Goal: Transaction & Acquisition: Subscribe to service/newsletter

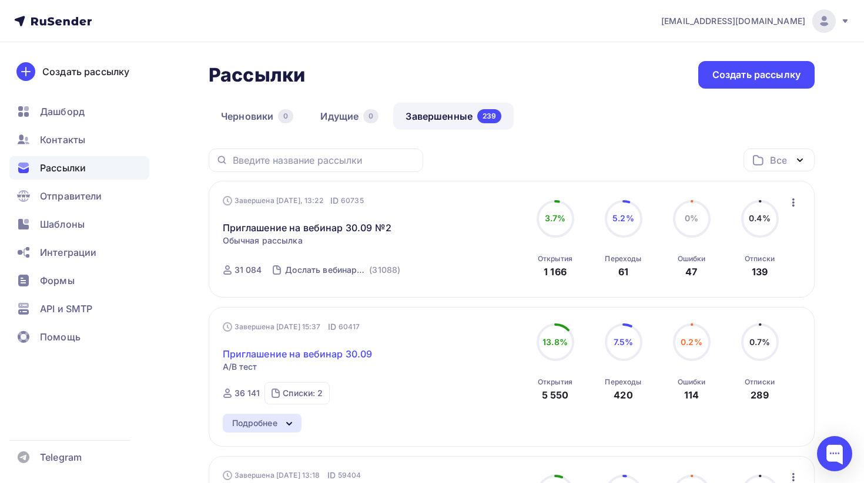
click at [349, 355] on link "Приглашение на вебинар 30.09" at bounding box center [298, 354] width 150 height 14
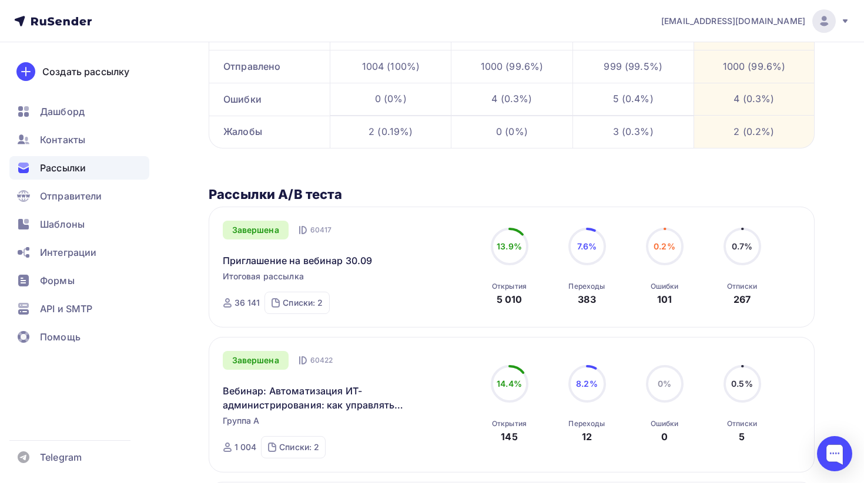
scroll to position [207, 0]
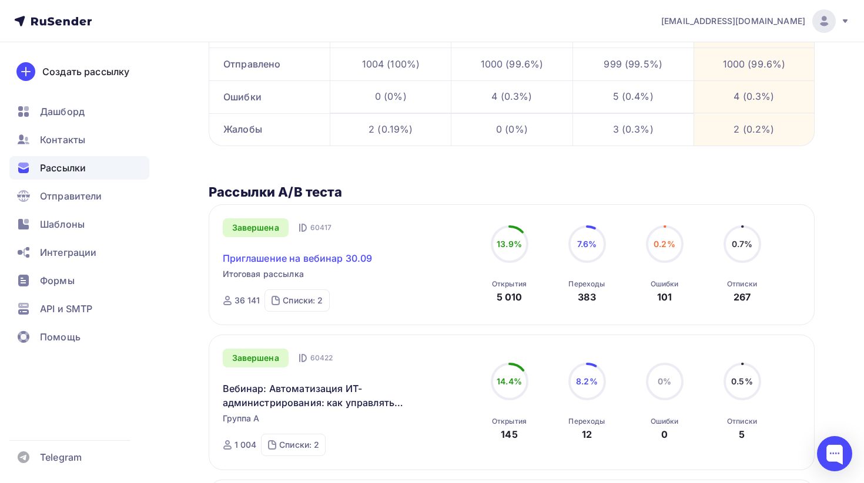
click at [300, 258] on link "Приглашение на вебинар 30.09" at bounding box center [298, 258] width 150 height 14
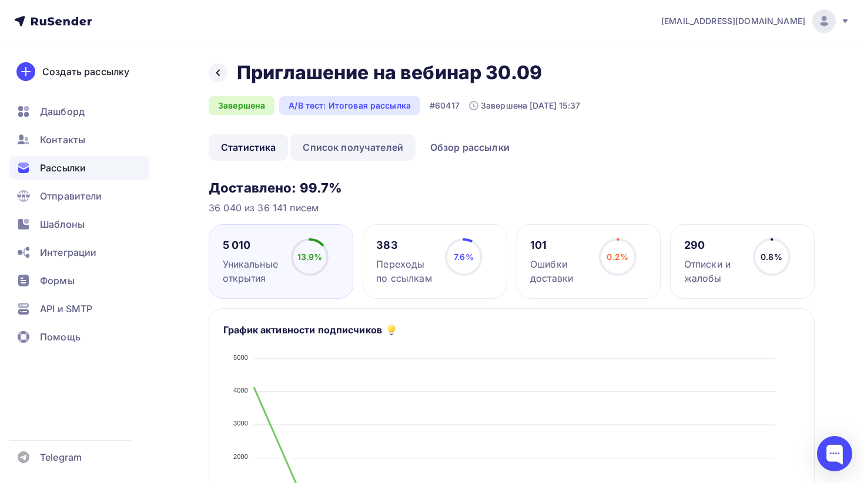
click at [350, 153] on link "Список получателей" at bounding box center [352, 147] width 125 height 27
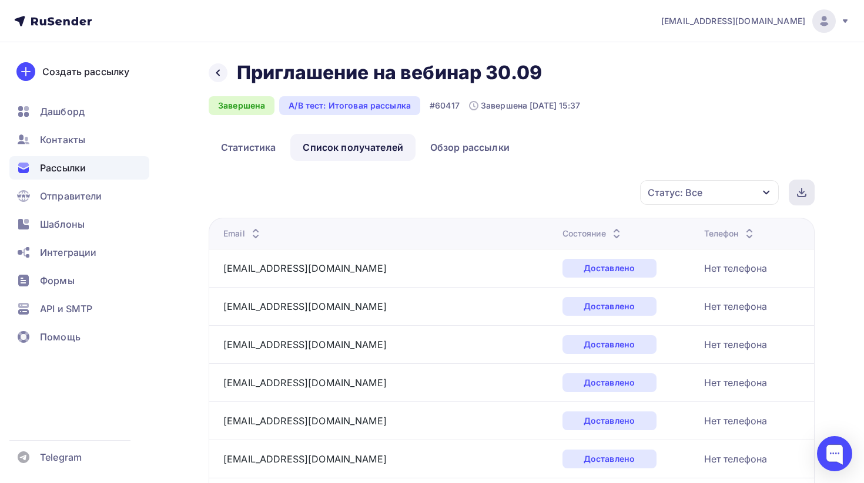
click at [802, 190] on icon at bounding box center [801, 192] width 9 height 9
click at [226, 77] on div at bounding box center [218, 72] width 19 height 19
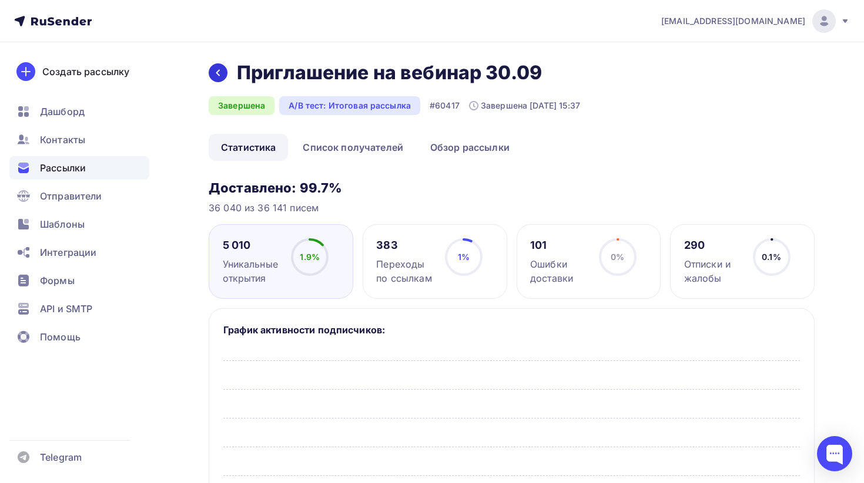
click at [222, 77] on icon at bounding box center [217, 72] width 9 height 9
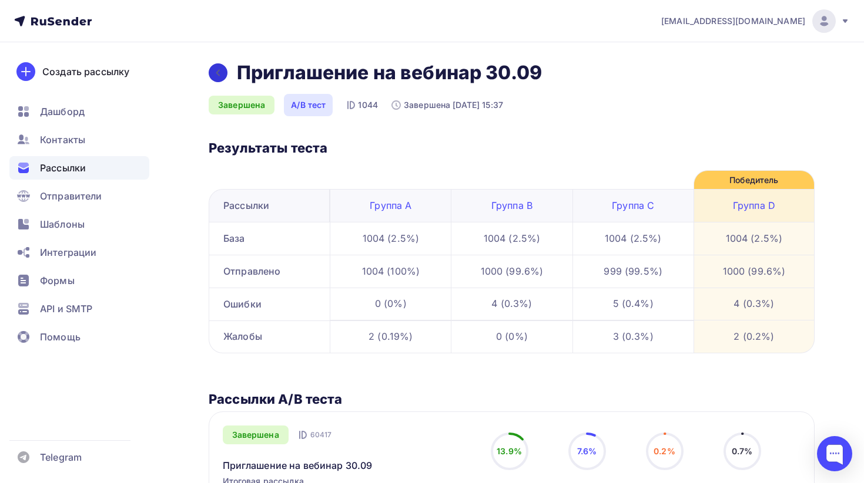
click at [215, 70] on icon at bounding box center [217, 72] width 9 height 9
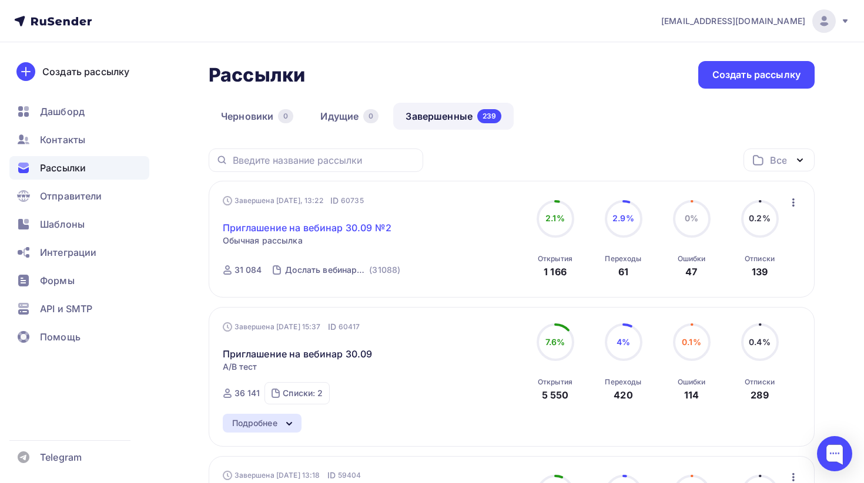
click at [348, 227] on link "Приглашение на вебинар 30.09 №2" at bounding box center [307, 228] width 169 height 14
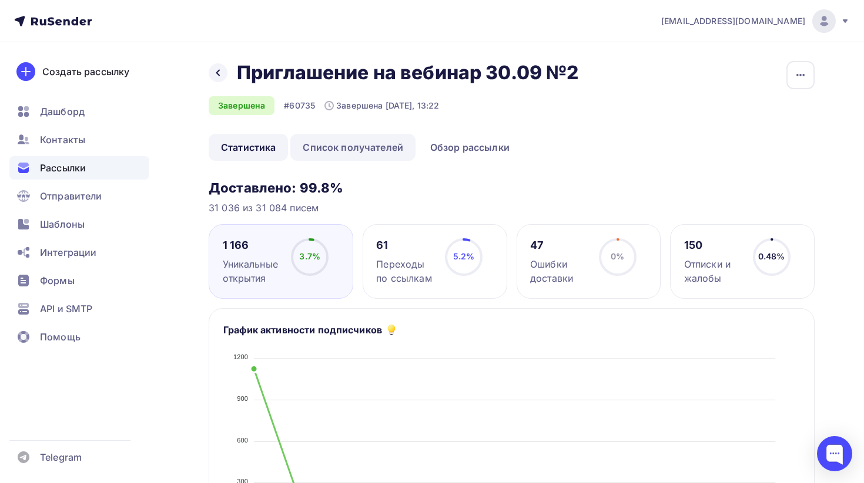
click at [365, 147] on link "Список получателей" at bounding box center [352, 147] width 125 height 27
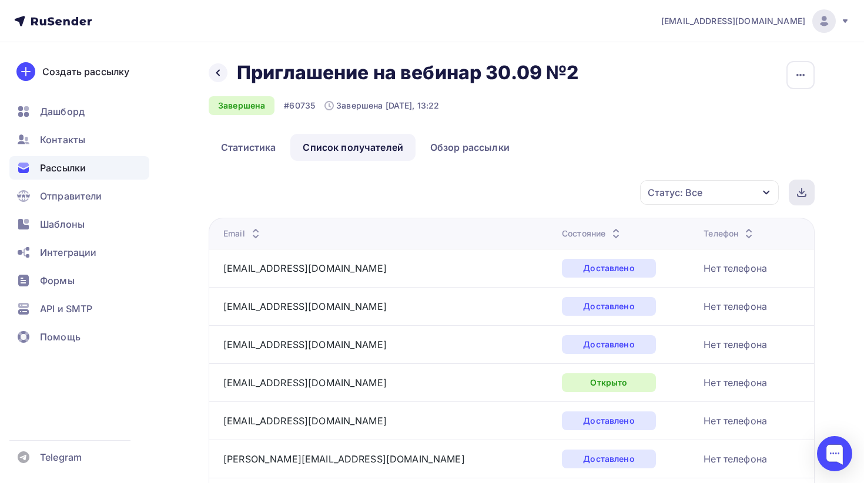
click at [803, 192] on icon at bounding box center [801, 193] width 5 height 2
click at [211, 78] on div at bounding box center [218, 72] width 19 height 19
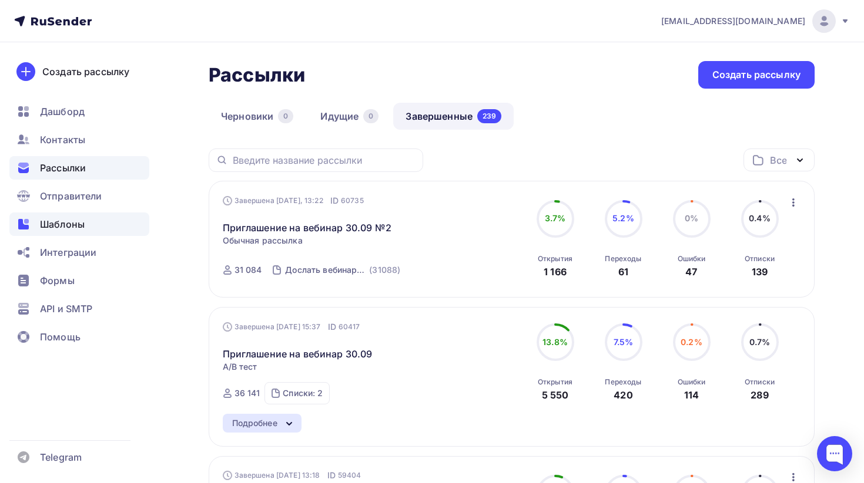
click at [62, 234] on div "Шаблоны" at bounding box center [79, 224] width 140 height 23
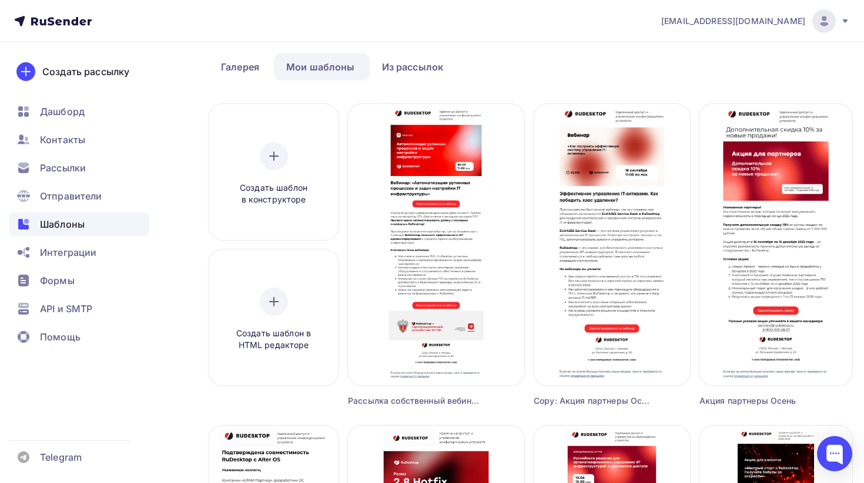
scroll to position [46, 0]
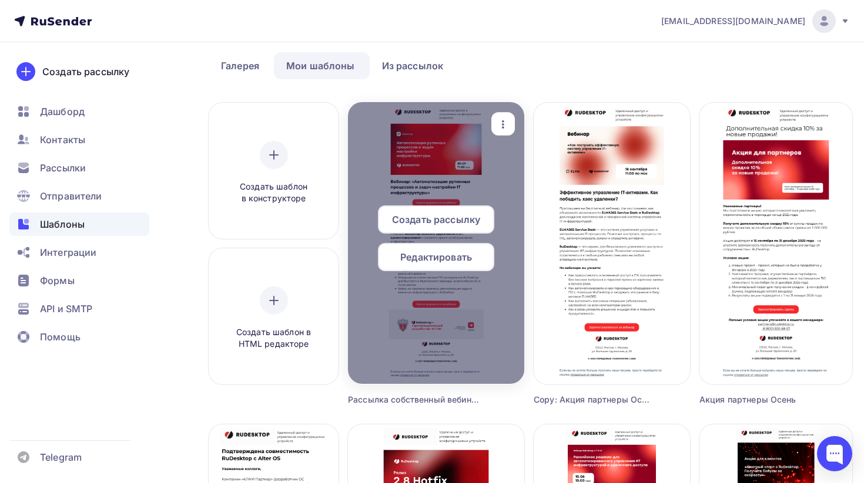
click at [496, 126] on icon "button" at bounding box center [503, 124] width 14 height 14
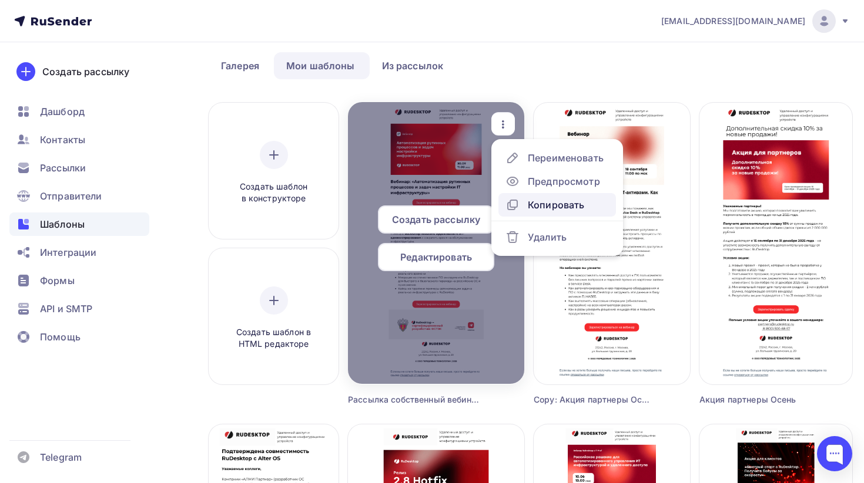
click at [536, 209] on div "Копировать" at bounding box center [556, 205] width 56 height 14
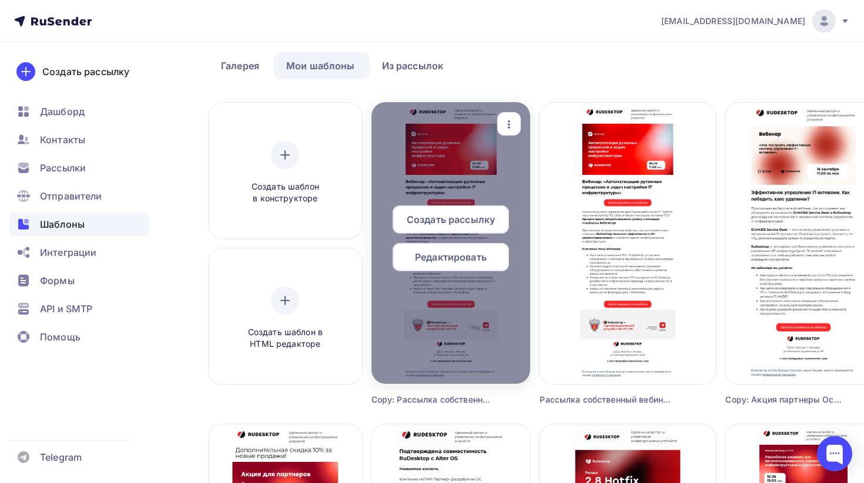
click at [510, 127] on icon "button" at bounding box center [509, 124] width 2 height 8
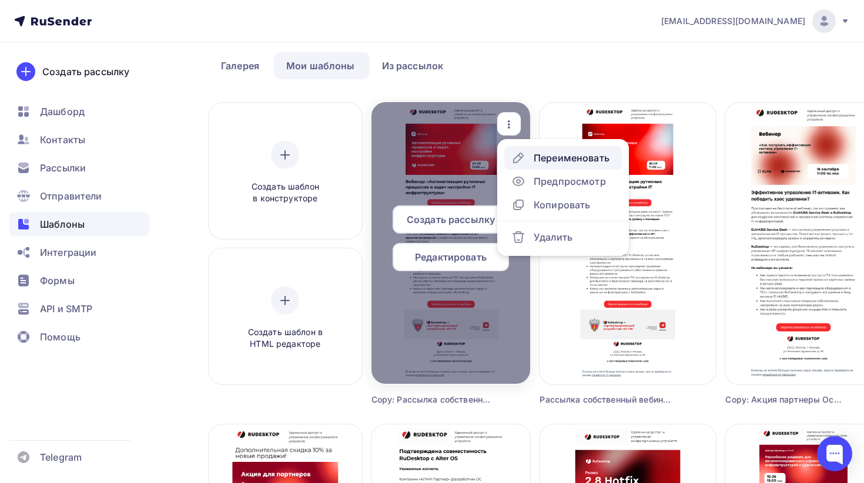
click at [580, 155] on div "Переименовать" at bounding box center [571, 158] width 76 height 14
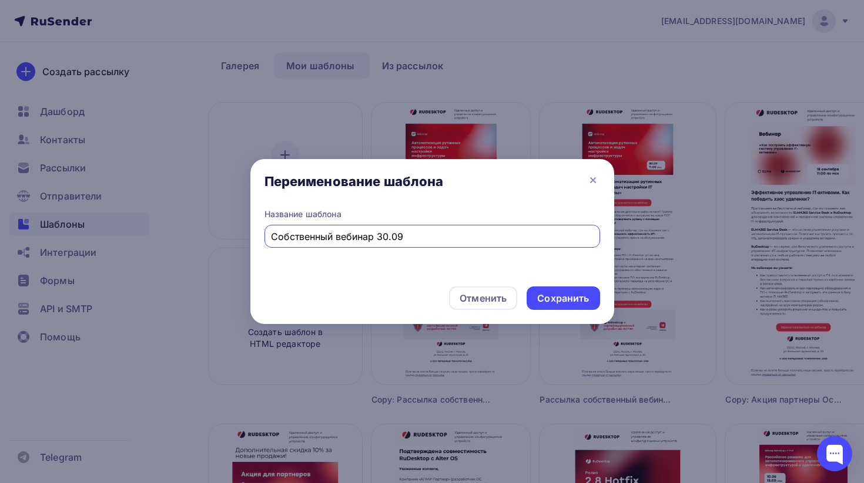
type input "Собственный вебинар 30.09"
click at [394, 278] on div "Отменить Сохранить" at bounding box center [432, 300] width 364 height 47
click at [555, 300] on div "Сохранить" at bounding box center [563, 299] width 52 height 14
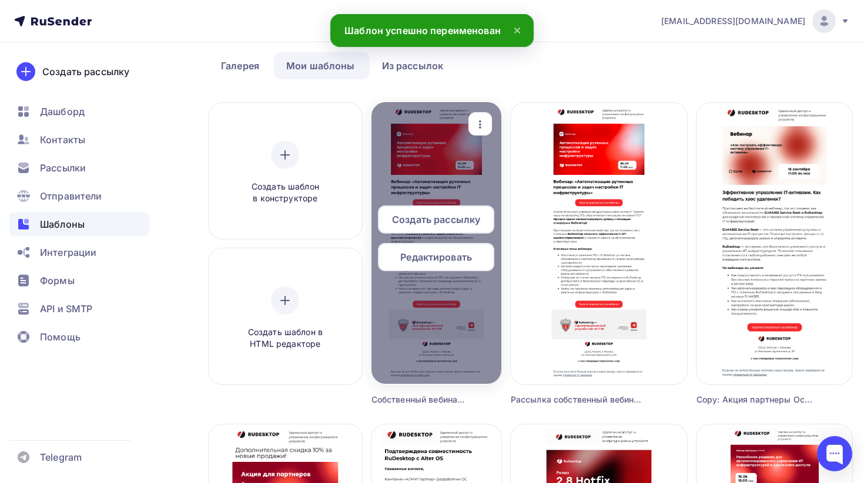
click at [440, 261] on span "Редактировать" at bounding box center [436, 257] width 72 height 14
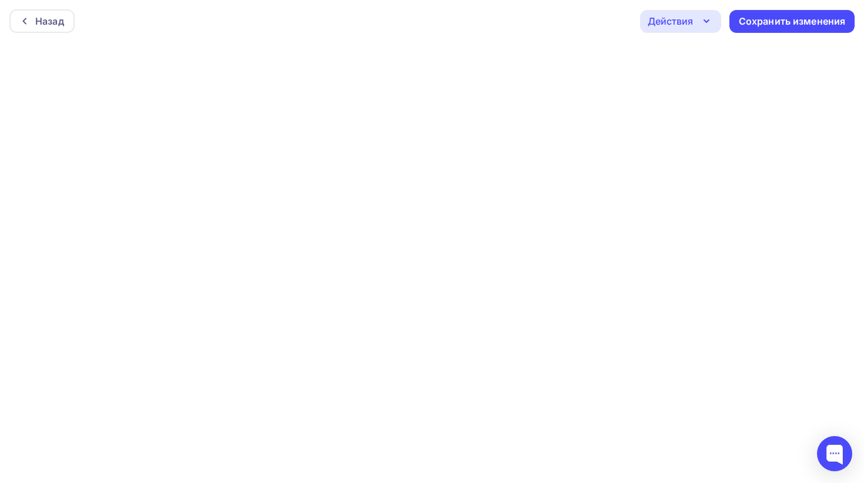
scroll to position [3, 0]
click at [792, 17] on div "Сохранить изменения" at bounding box center [791, 19] width 107 height 14
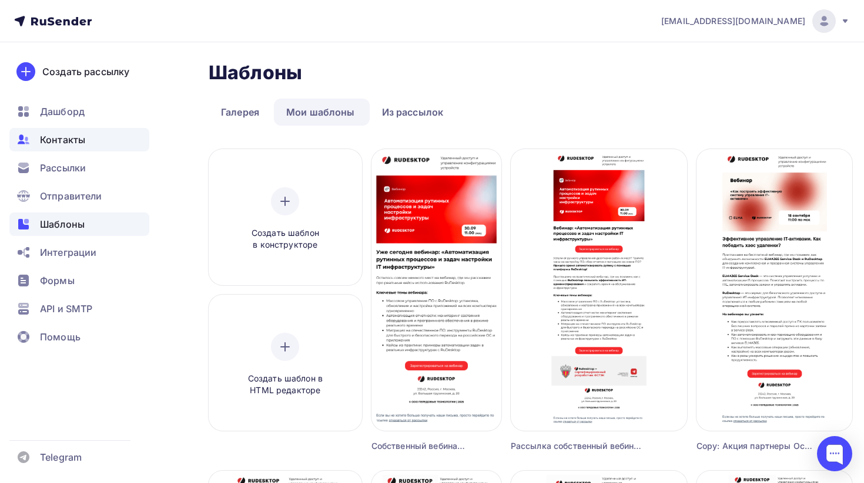
click at [79, 139] on span "Контакты" at bounding box center [62, 140] width 45 height 14
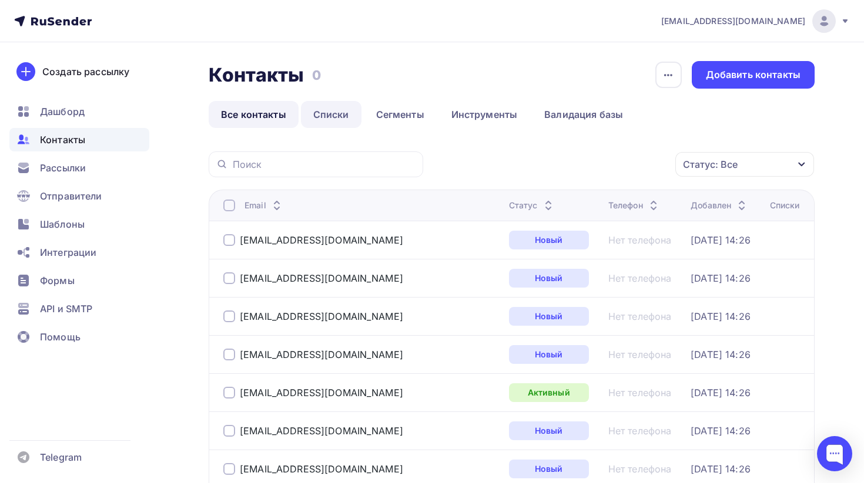
click at [321, 116] on link "Списки" at bounding box center [331, 114] width 61 height 27
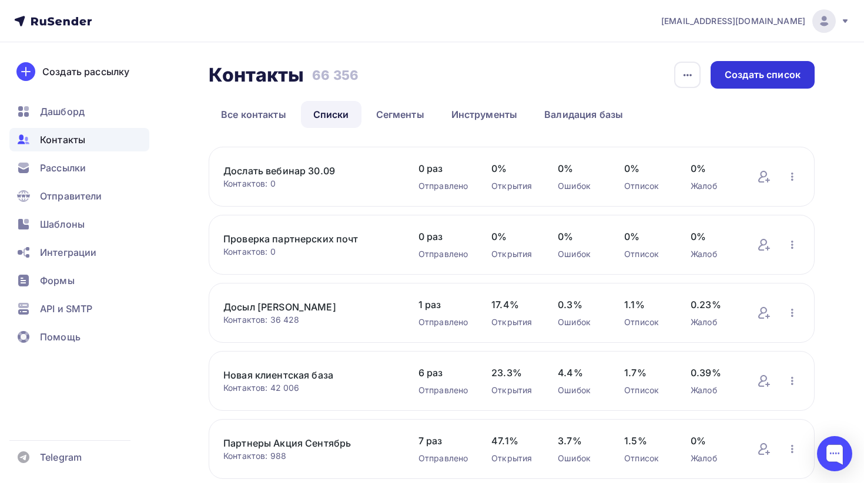
click at [745, 86] on div "Создать список" at bounding box center [762, 75] width 104 height 28
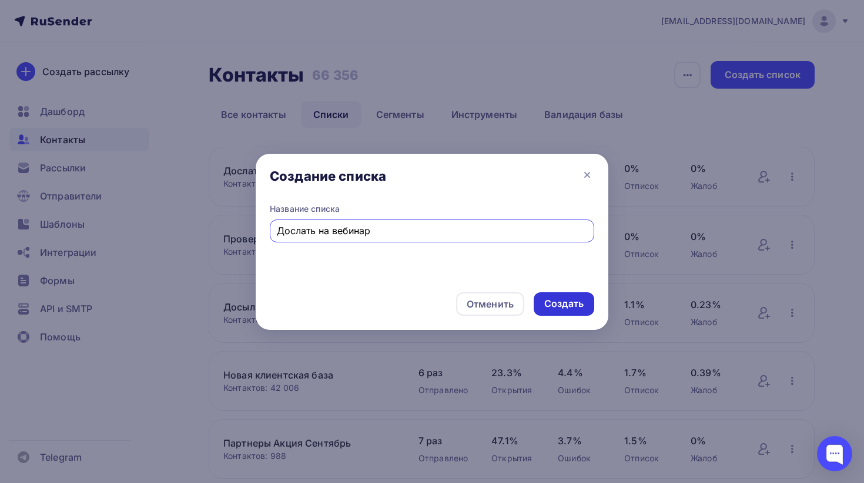
type input "Дослать на вебинар"
click at [565, 310] on div "Создать" at bounding box center [563, 304] width 39 height 14
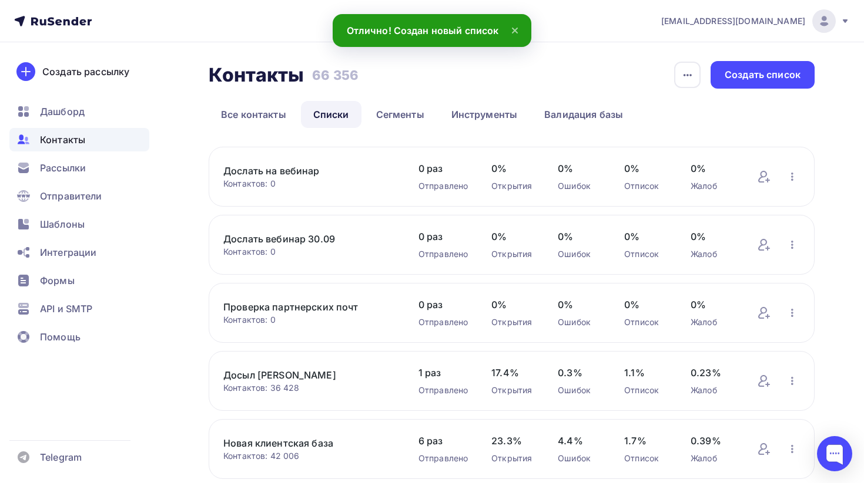
click at [283, 168] on link "Дослать на вебинар" at bounding box center [309, 171] width 172 height 14
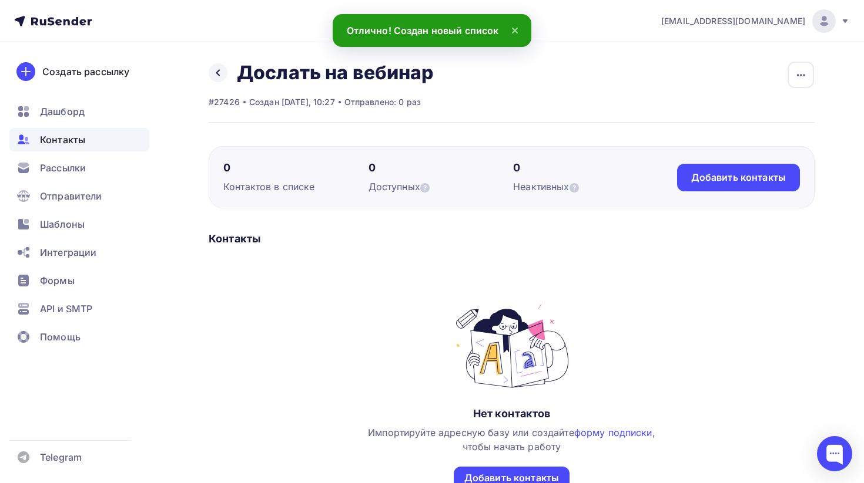
scroll to position [52, 0]
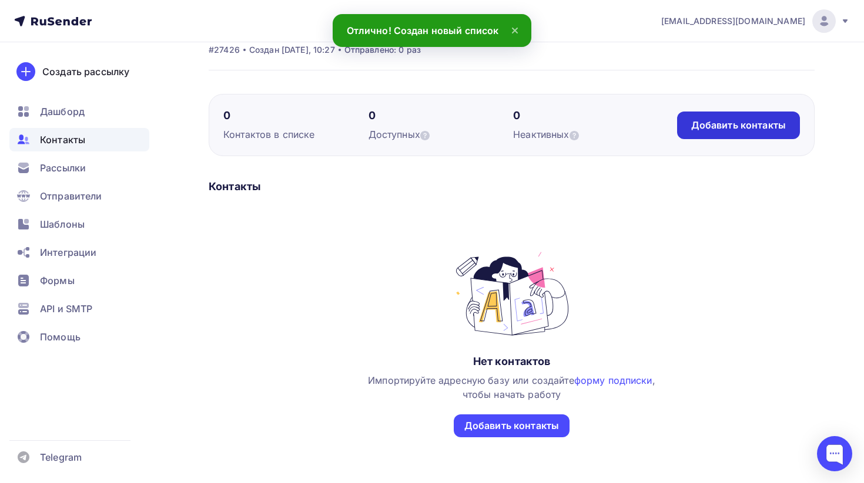
click at [696, 128] on div "Добавить контакты" at bounding box center [738, 126] width 95 height 14
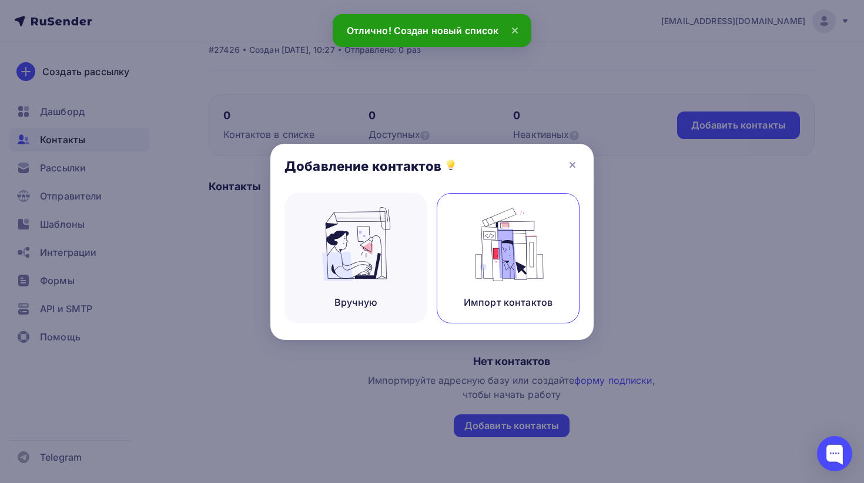
click at [484, 253] on img at bounding box center [508, 244] width 79 height 74
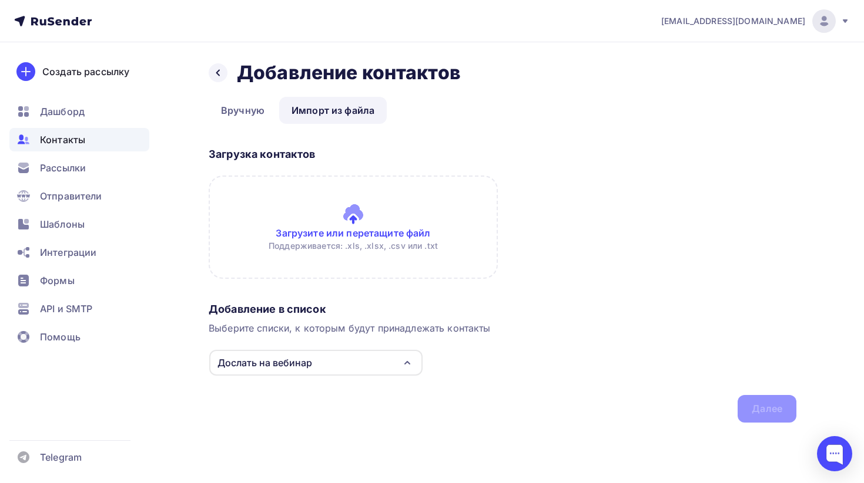
click at [328, 247] on input "file" at bounding box center [353, 227] width 289 height 103
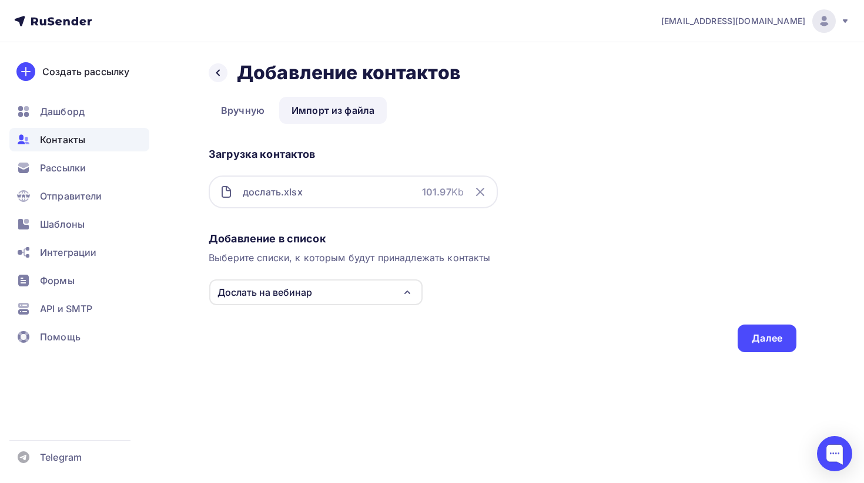
click at [640, 209] on div "Загрузка контактов дослать.xlsx 101.97 Kb" at bounding box center [502, 185] width 587 height 85
click at [768, 340] on div "Далее" at bounding box center [766, 339] width 31 height 14
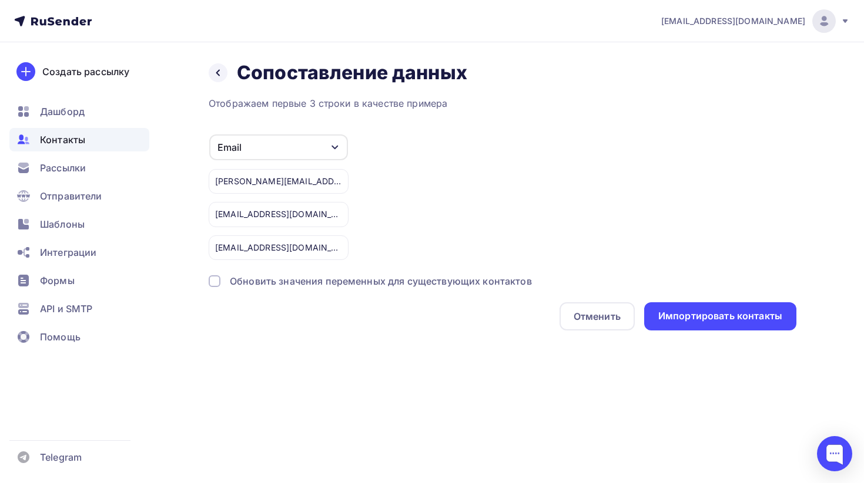
click at [442, 287] on div "Обновить значения переменных для существующих контактов" at bounding box center [381, 281] width 302 height 14
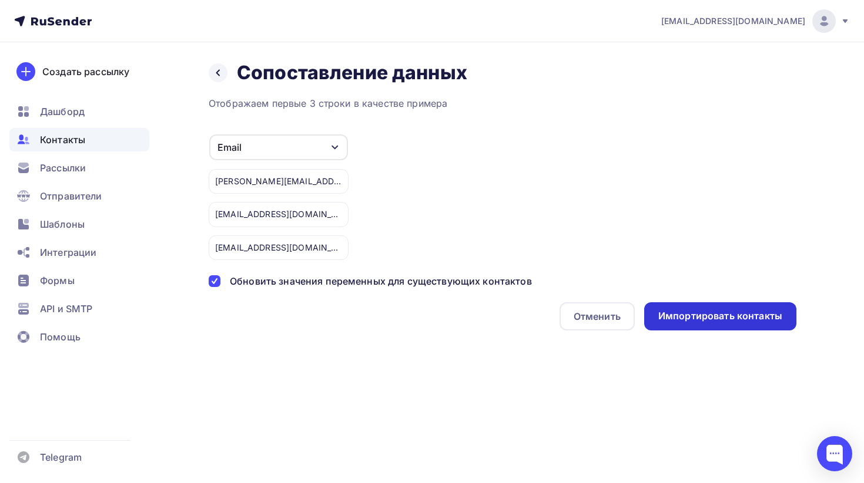
click at [704, 314] on div "Импортировать контакты" at bounding box center [720, 317] width 124 height 14
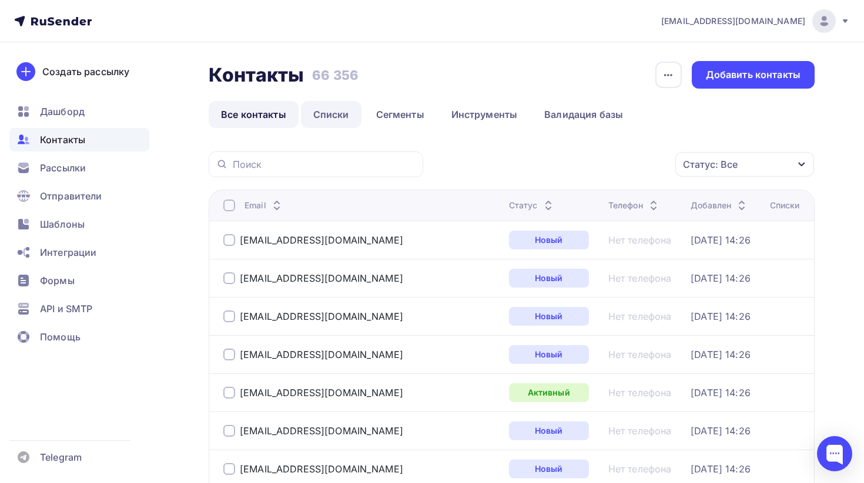
click at [357, 117] on link "Списки" at bounding box center [331, 114] width 61 height 27
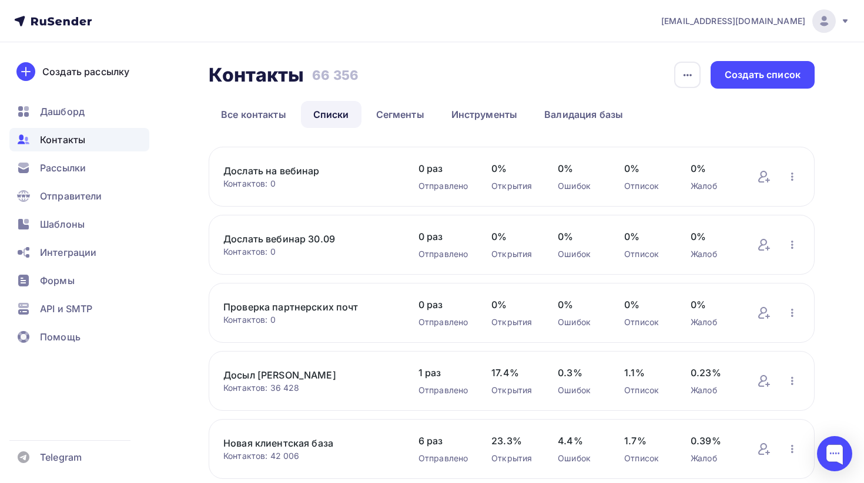
click at [299, 170] on link "Дослать на вебинар" at bounding box center [309, 171] width 172 height 14
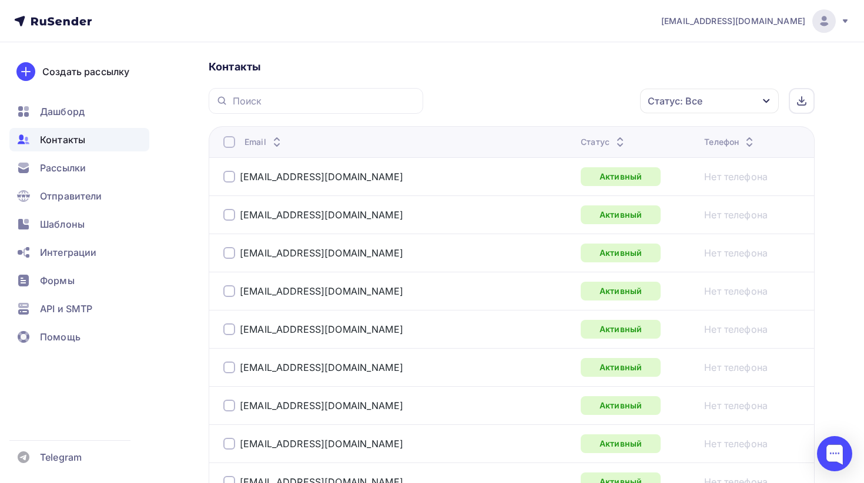
scroll to position [258, 0]
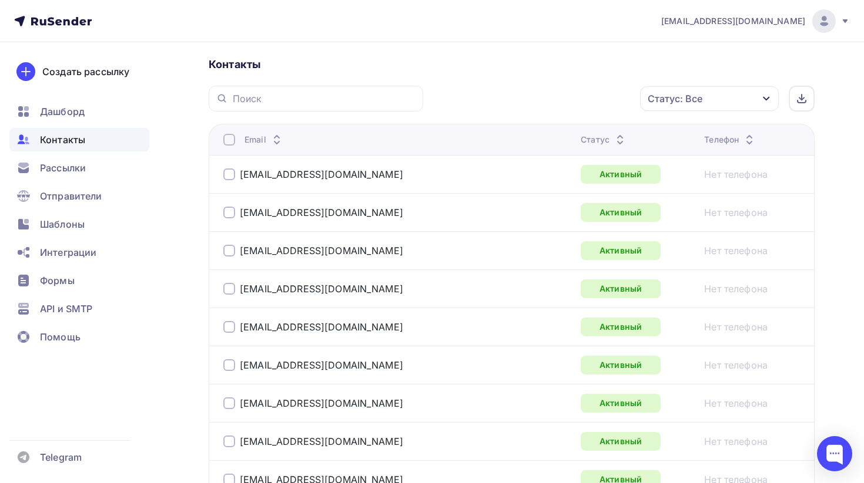
click at [697, 99] on div "Статус: Все" at bounding box center [674, 99] width 55 height 14
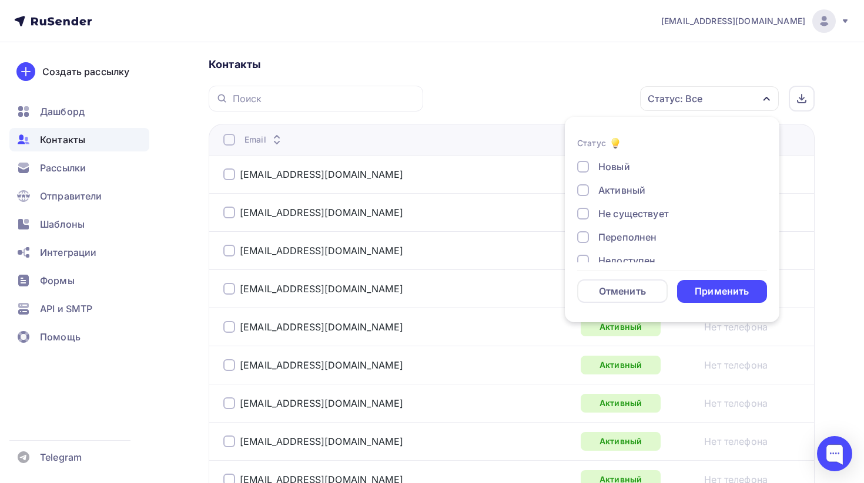
click at [624, 212] on div "Не существует" at bounding box center [633, 214] width 70 height 14
click at [614, 234] on div "Переполнен" at bounding box center [627, 237] width 58 height 14
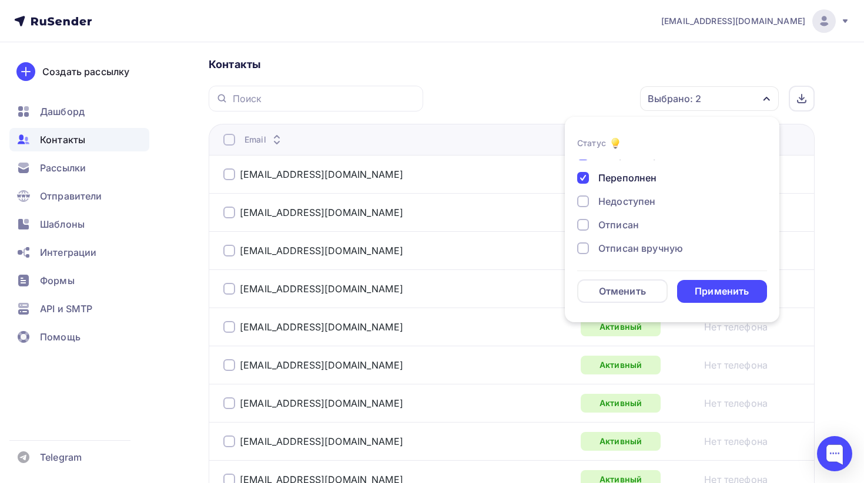
click at [618, 196] on div "Недоступен" at bounding box center [626, 201] width 57 height 14
click at [609, 220] on div "Отписан" at bounding box center [618, 225] width 41 height 14
click at [602, 249] on div "Отписан вручную" at bounding box center [640, 248] width 85 height 14
click at [602, 249] on div "Жалоба" at bounding box center [616, 246] width 37 height 14
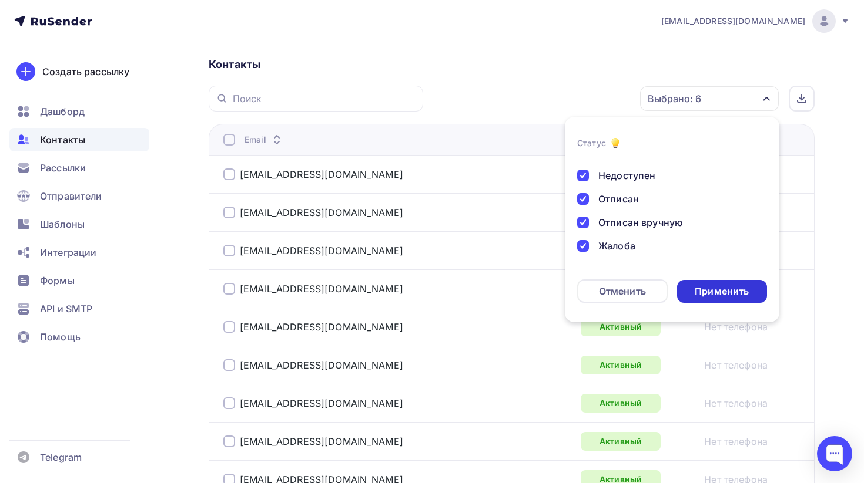
click at [699, 290] on div "Применить" at bounding box center [721, 292] width 54 height 14
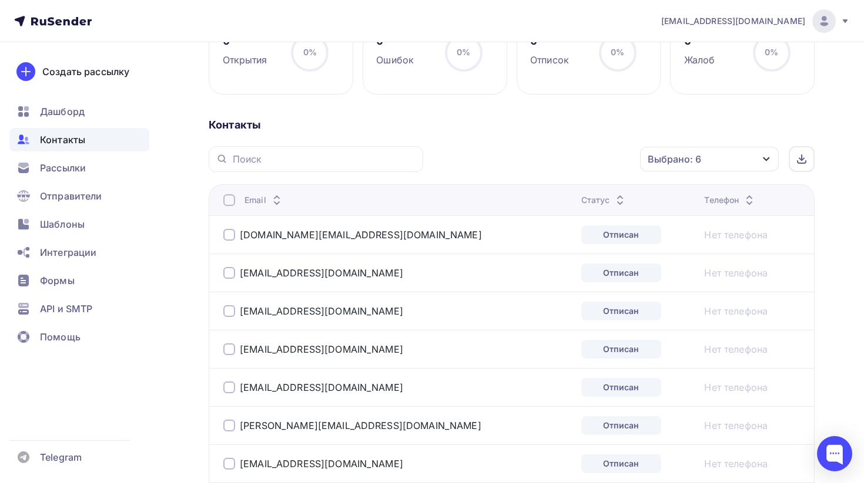
scroll to position [193, 0]
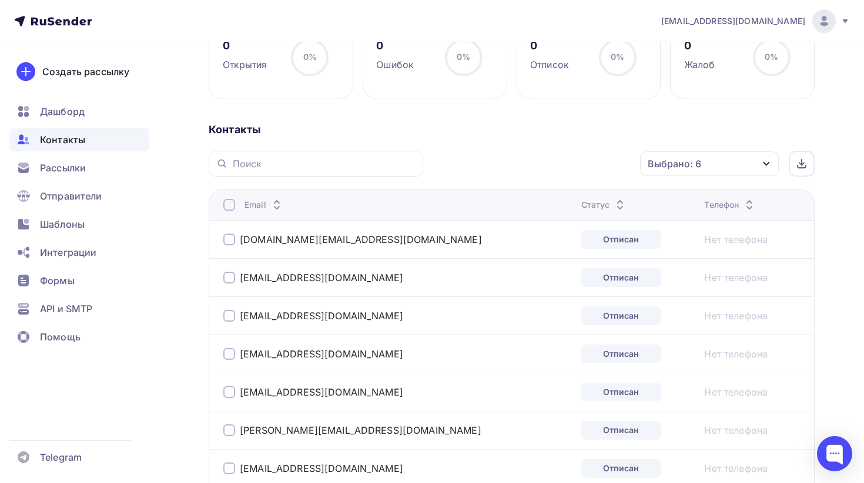
click at [234, 208] on div at bounding box center [229, 205] width 12 height 12
click at [551, 172] on div "Действие" at bounding box center [552, 164] width 155 height 23
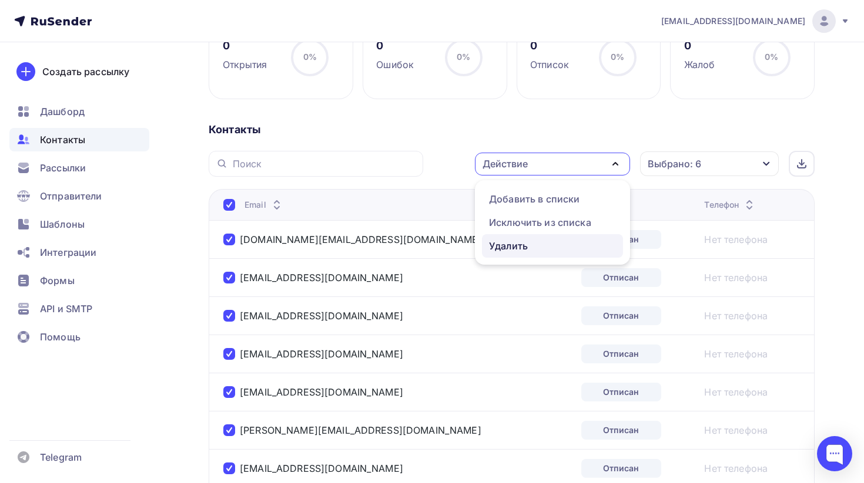
click at [537, 245] on div "Удалить" at bounding box center [552, 246] width 127 height 14
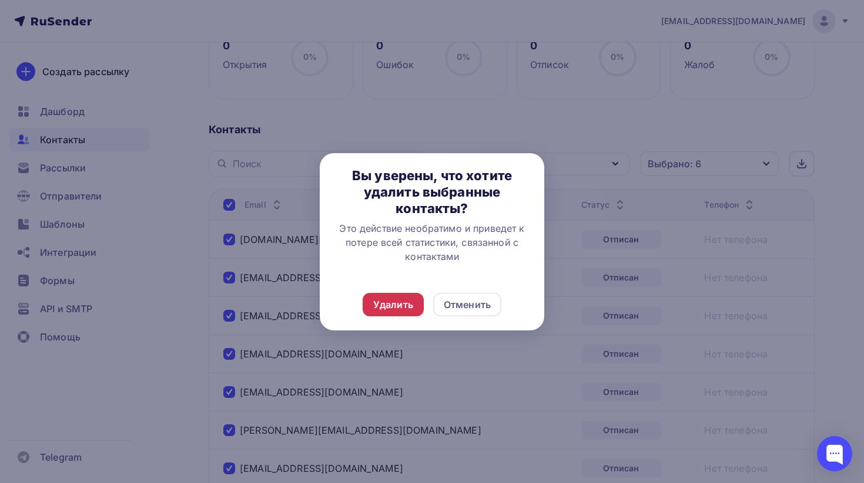
click at [404, 303] on div "Удалить" at bounding box center [393, 305] width 40 height 14
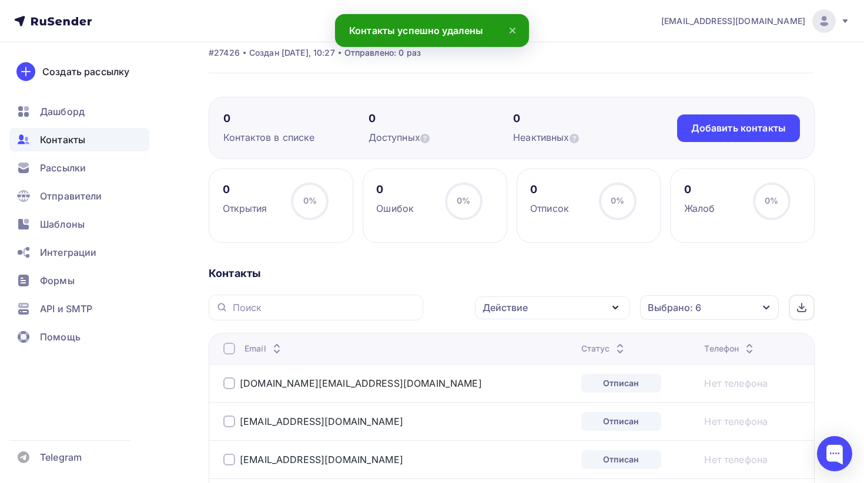
scroll to position [0, 0]
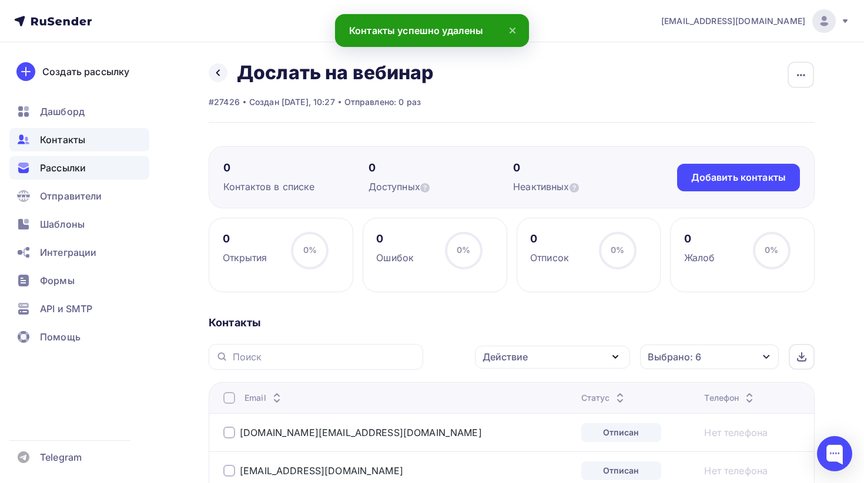
click at [95, 174] on div "Рассылки" at bounding box center [79, 167] width 140 height 23
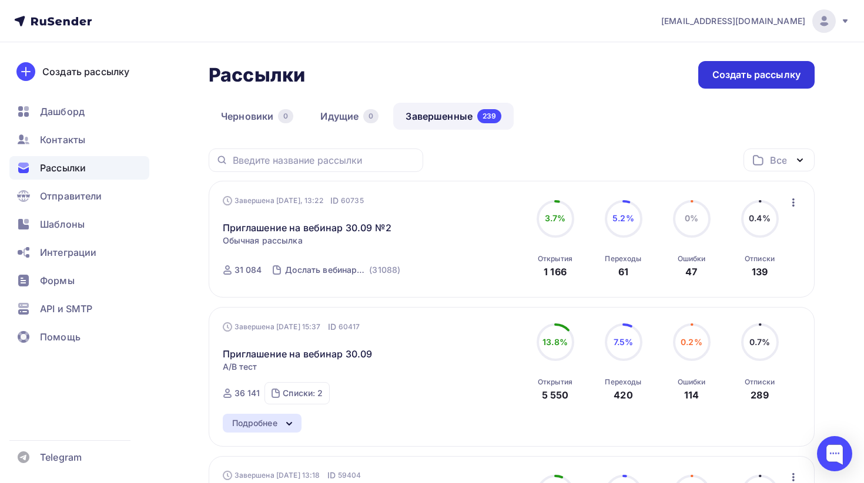
click at [735, 80] on div "Создать рассылку" at bounding box center [756, 75] width 88 height 14
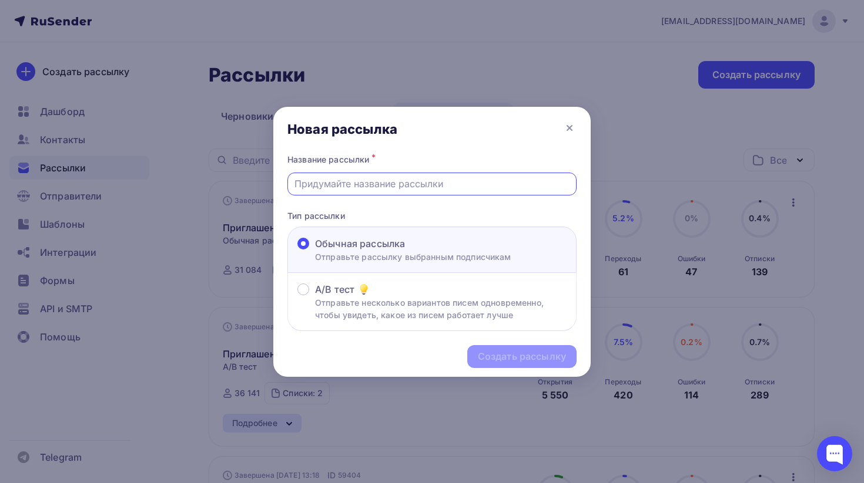
click at [414, 191] on input "text" at bounding box center [432, 184] width 276 height 14
type input "Дослать вебинар 30.09"
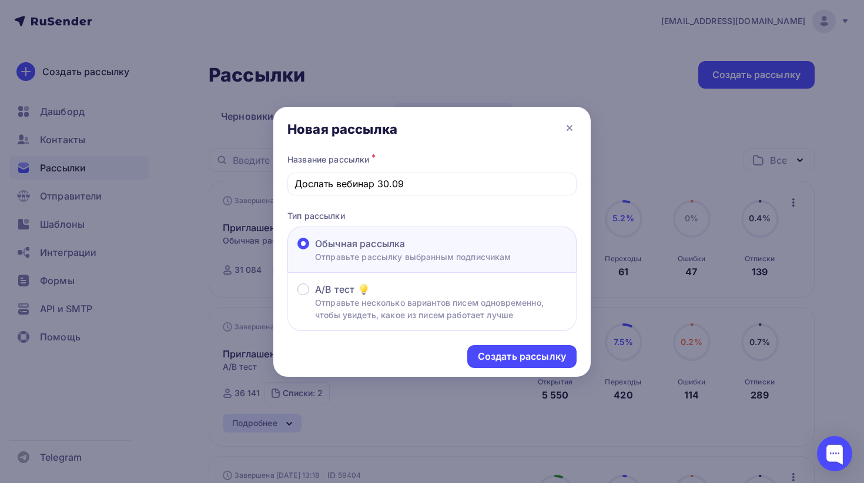
click at [438, 159] on div "Название рассылки *" at bounding box center [431, 160] width 289 height 16
click at [538, 362] on div "Создать рассылку" at bounding box center [522, 357] width 88 height 14
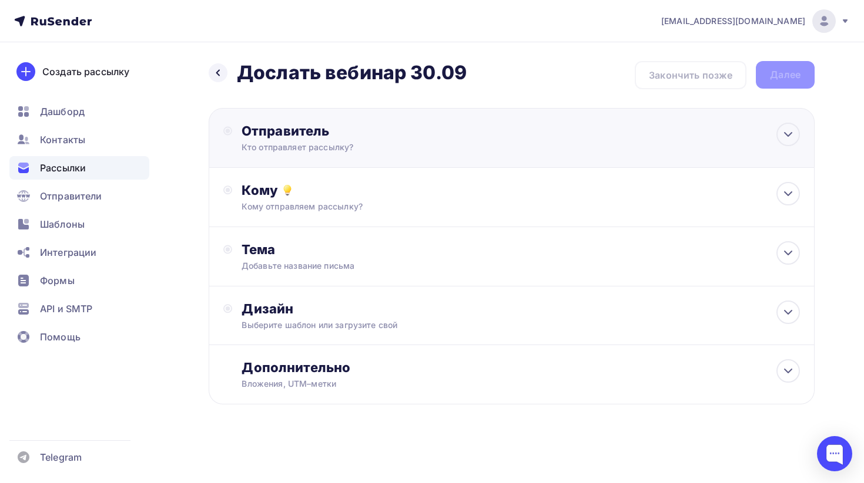
click at [320, 158] on div "Отправитель Кто отправляет рассылку? Email * [EMAIL_ADDRESS][DOMAIN_NAME] [EMAI…" at bounding box center [512, 138] width 606 height 60
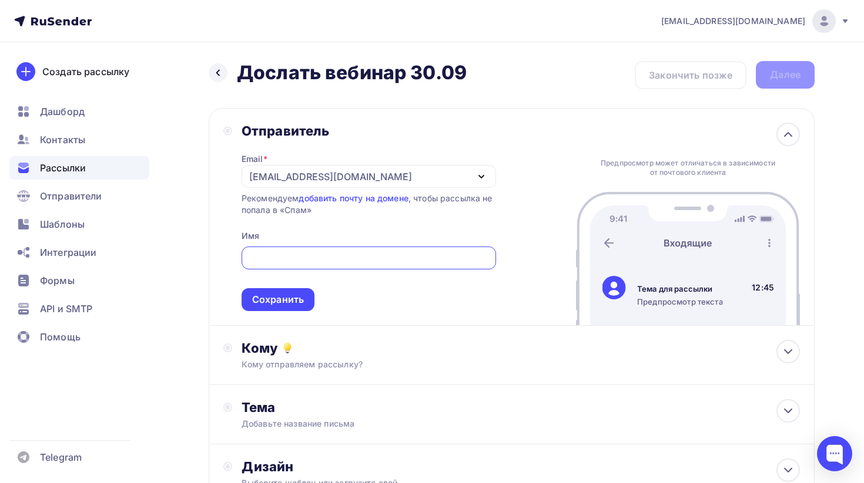
click at [280, 173] on div "[EMAIL_ADDRESS][DOMAIN_NAME]" at bounding box center [330, 177] width 163 height 14
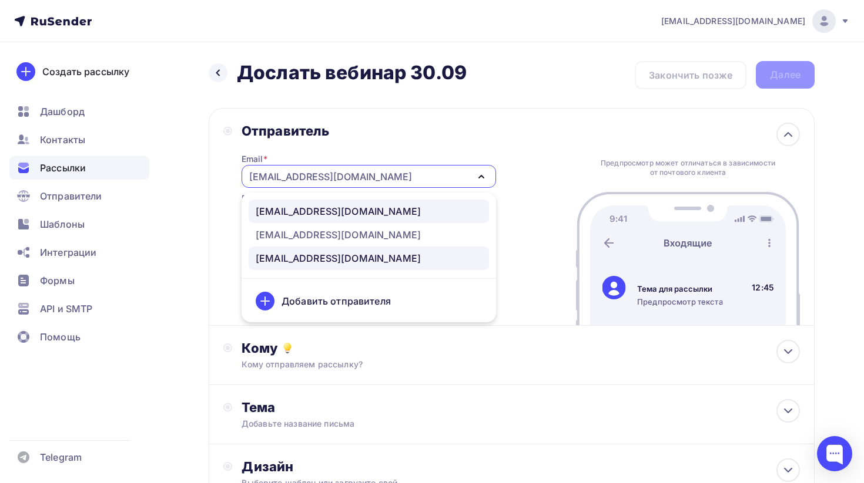
click at [321, 214] on div "[EMAIL_ADDRESS][DOMAIN_NAME]" at bounding box center [338, 211] width 165 height 14
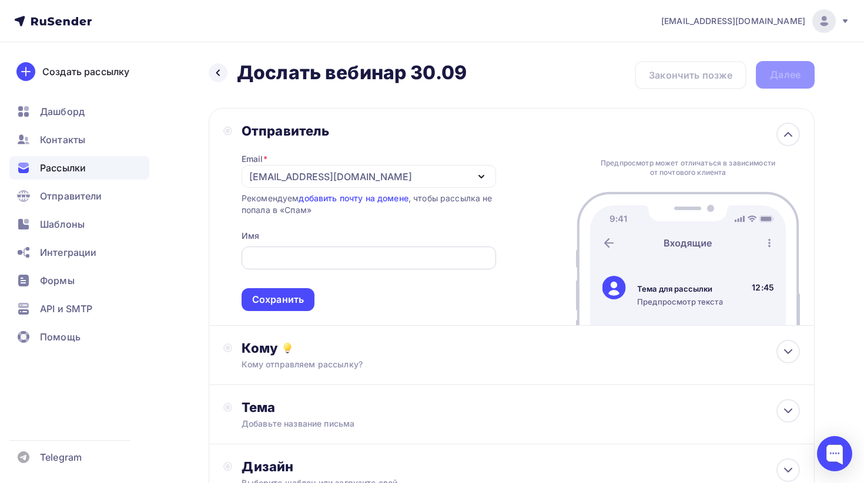
click at [396, 254] on input "text" at bounding box center [368, 258] width 241 height 14
type input "[PERSON_NAME]"
type input "RuDesktop"
click at [307, 307] on div "Сохранить" at bounding box center [277, 299] width 73 height 23
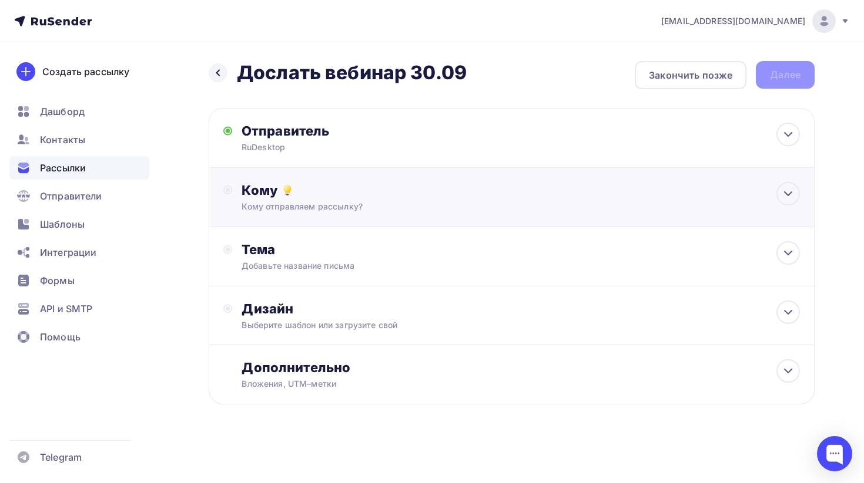
click at [314, 217] on div "Кому Кому отправляем рассылку? Списки получателей Выберите список Все списки id…" at bounding box center [512, 197] width 606 height 59
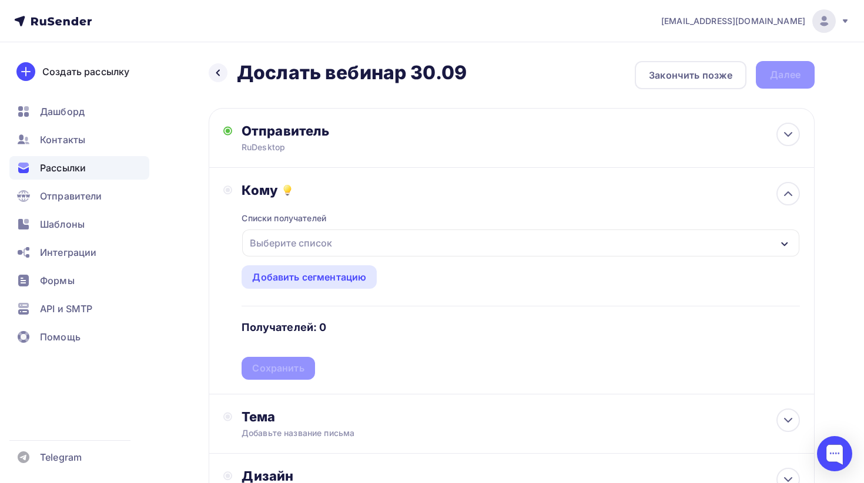
click at [360, 242] on div "Выберите список" at bounding box center [520, 243] width 557 height 27
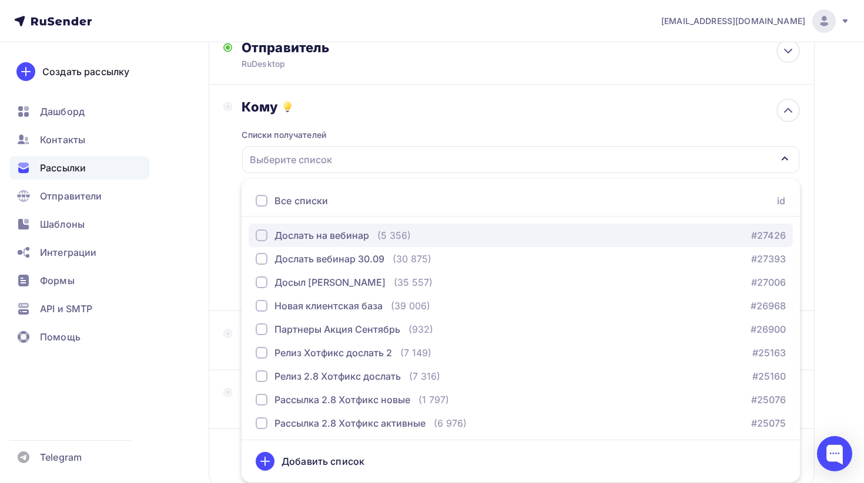
click at [362, 237] on div "Дослать на вебинар" at bounding box center [321, 236] width 95 height 14
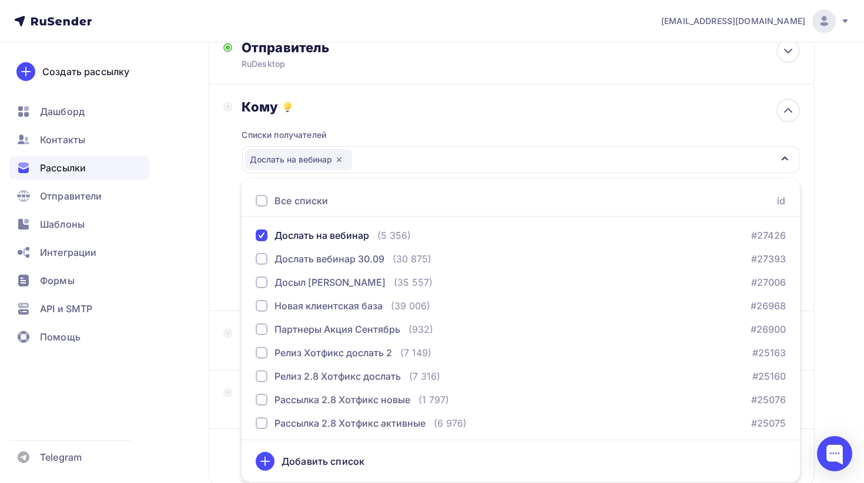
click at [236, 200] on div "Кому Списки получателей Дослать на вебинар Все списки id Дослать на вебинар (5 …" at bounding box center [511, 198] width 576 height 198
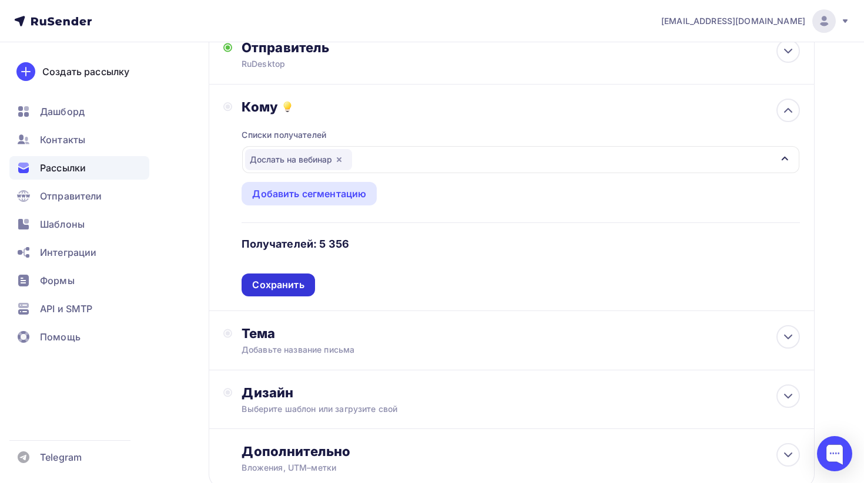
click at [302, 280] on div "Сохранить" at bounding box center [278, 285] width 52 height 14
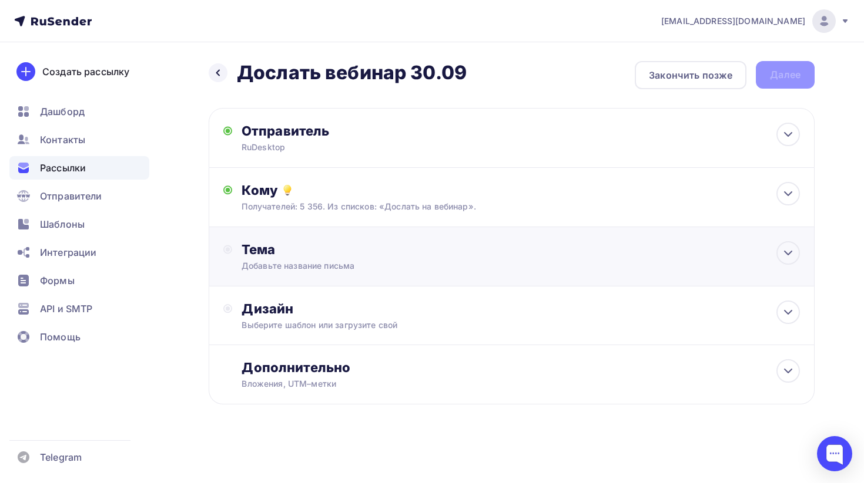
scroll to position [0, 0]
click at [304, 248] on div "Тема" at bounding box center [357, 249] width 232 height 16
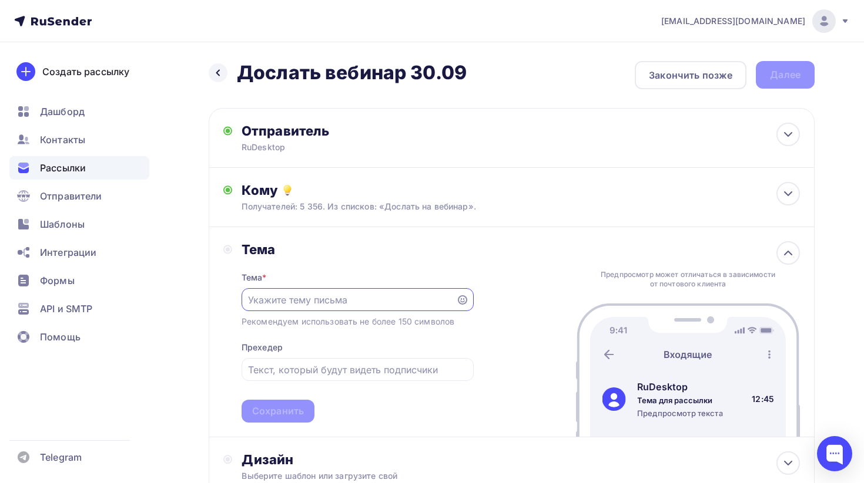
type input "O"
type input "P"
type input "Завершает регистрация на вебинар RuDesktop"
click at [278, 372] on input "text" at bounding box center [357, 370] width 219 height 14
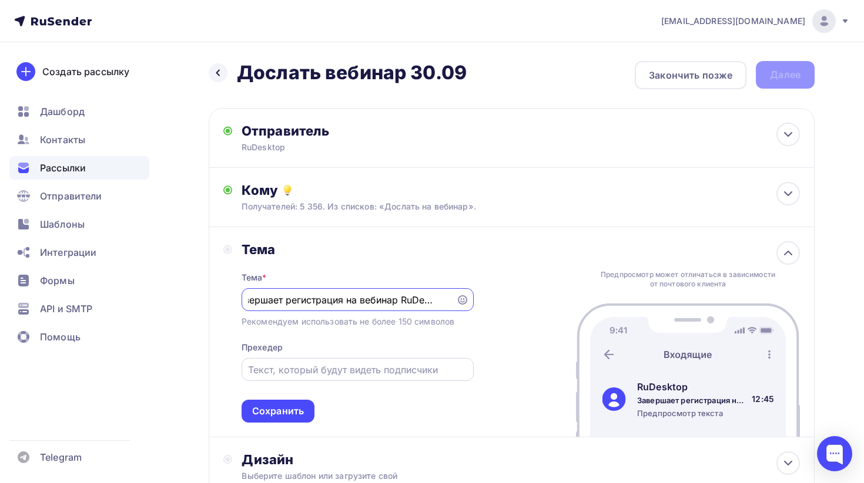
scroll to position [0, 0]
type input "E"
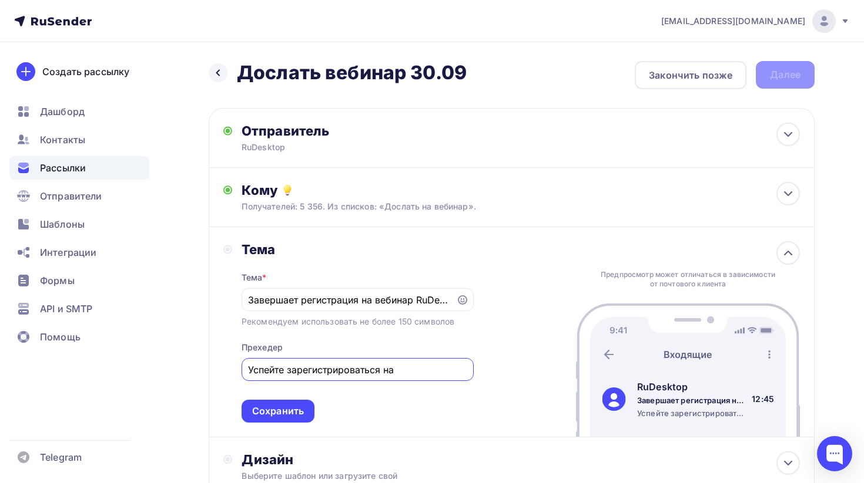
click at [324, 375] on input "Успейте зарегистрироваться на" at bounding box center [357, 370] width 219 height 14
click at [298, 368] on input "Успейте зарегистрироваться на" at bounding box center [357, 370] width 219 height 14
click at [401, 371] on input "Успейте зарегистрироваться на" at bounding box center [357, 370] width 219 height 14
type input "Успейте зарегистрироваться на бесплатный вебинар RuDesktop"
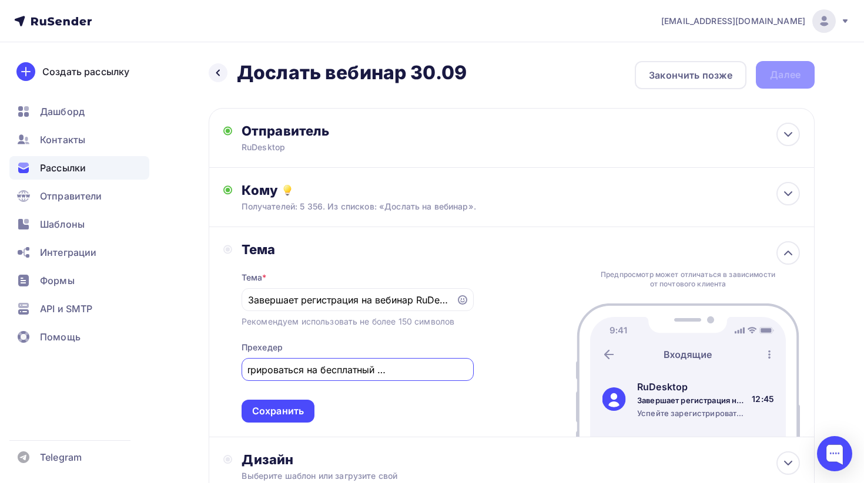
click at [447, 429] on div "Тема Тема * Завершает регистрация на вебинар RuDesktop Рекомендуем использовать…" at bounding box center [512, 332] width 606 height 210
click at [351, 376] on input "Успейте зарегистрироваться на бесплатный вебинар RuDesktop" at bounding box center [357, 370] width 219 height 14
click at [260, 416] on div "Сохранить" at bounding box center [278, 412] width 52 height 14
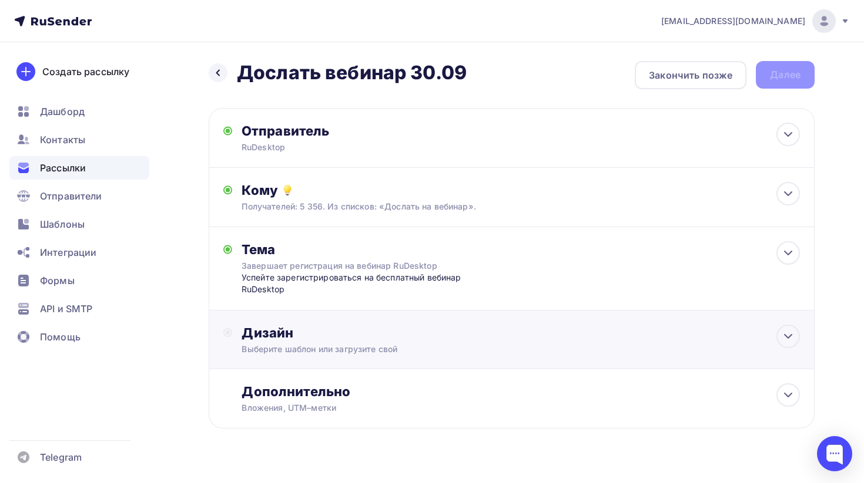
click at [318, 352] on div "Выберите шаблон или загрузите свой" at bounding box center [492, 350] width 502 height 12
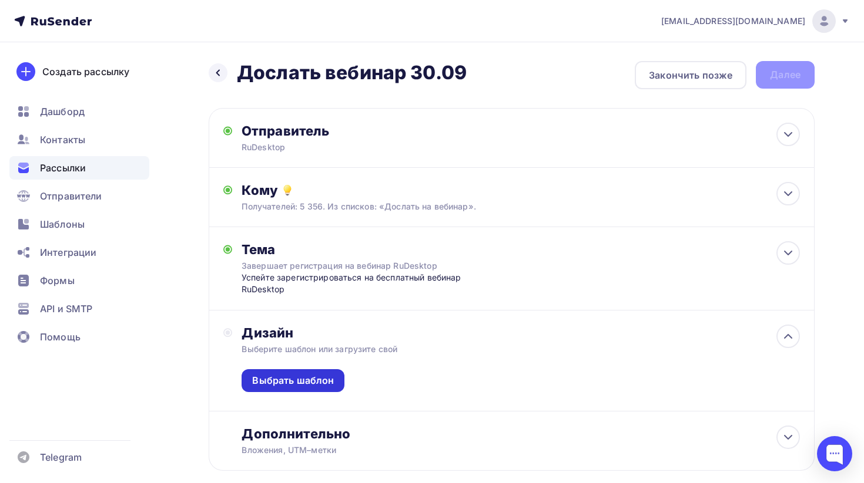
click at [331, 389] on div "Выбрать шаблон" at bounding box center [292, 380] width 103 height 23
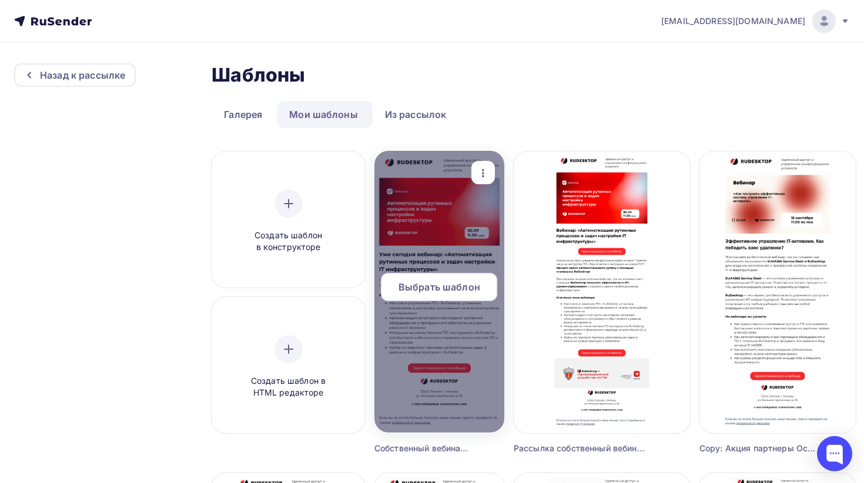
click at [436, 283] on span "Выбрать шаблон" at bounding box center [439, 287] width 82 height 14
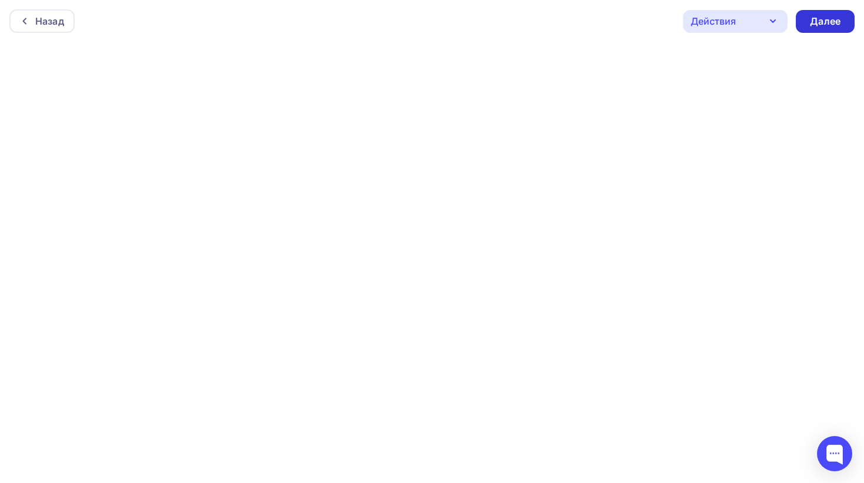
click at [825, 25] on div "Далее" at bounding box center [824, 22] width 31 height 14
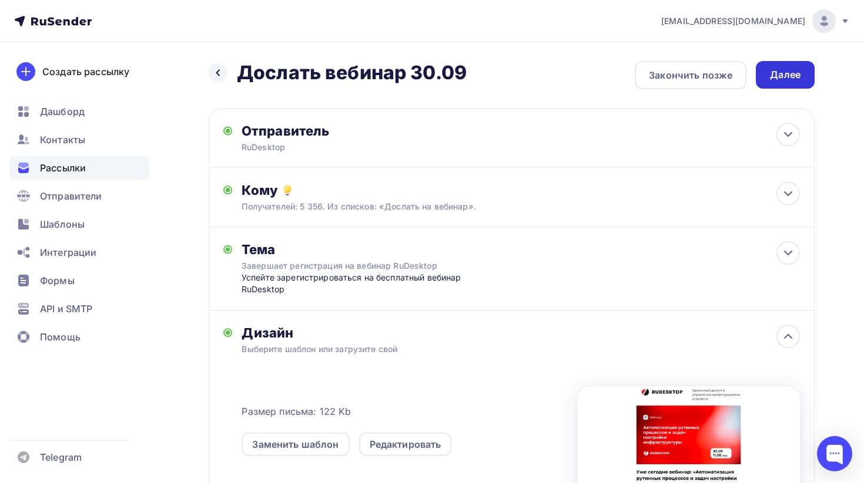
click at [798, 76] on div "Далее" at bounding box center [785, 75] width 31 height 14
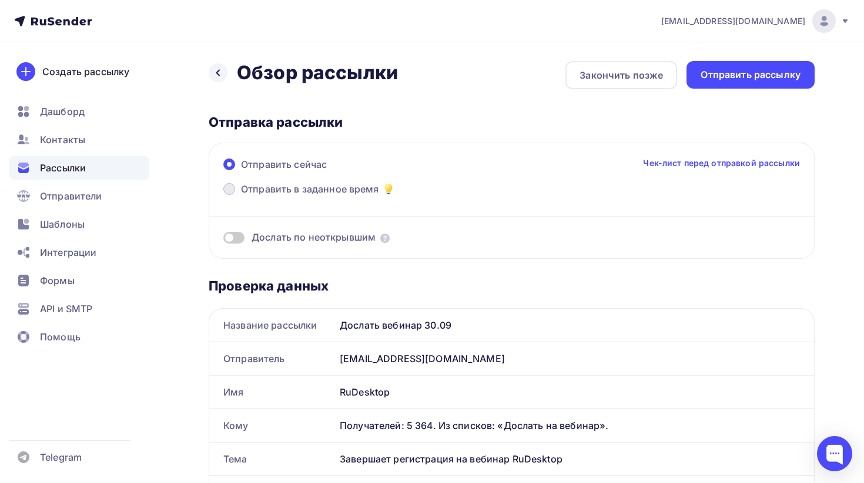
click at [356, 187] on span "Отправить в заданное время" at bounding box center [310, 189] width 138 height 14
click at [241, 196] on input "Отправить в заданное время" at bounding box center [241, 196] width 0 height 0
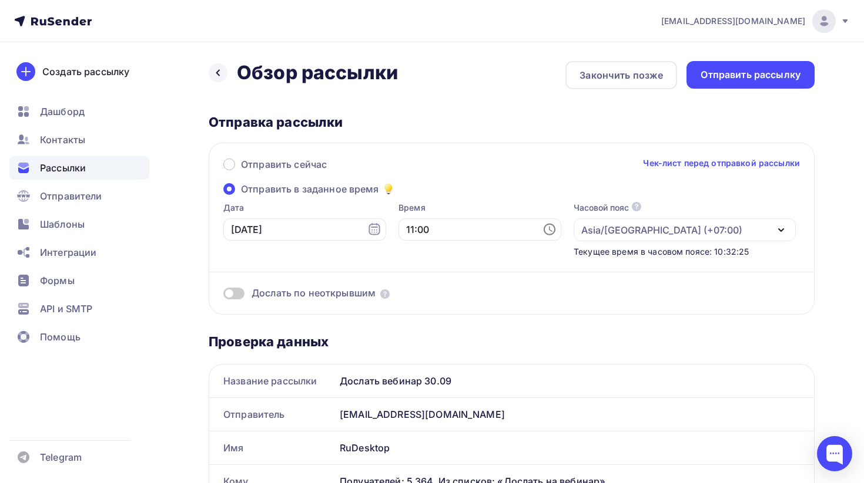
click at [581, 237] on div "Asia/[GEOGRAPHIC_DATA] (+07:00)" at bounding box center [661, 230] width 161 height 14
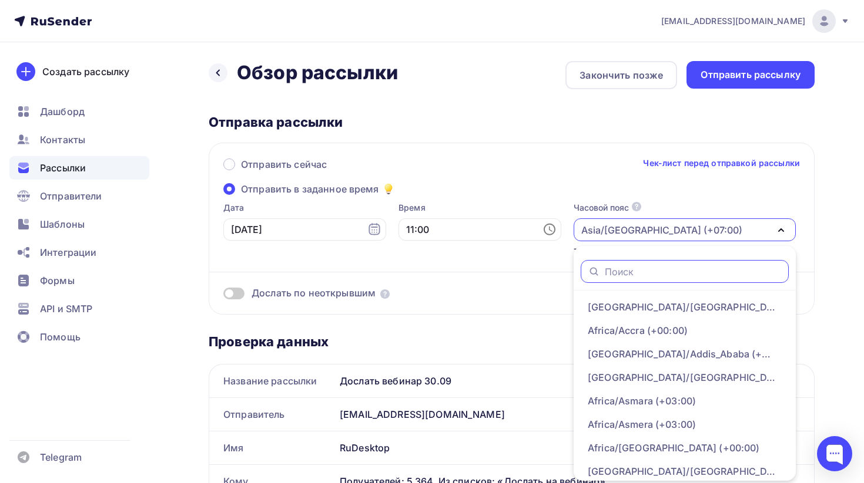
click at [604, 266] on input "text" at bounding box center [692, 272] width 177 height 13
type input "[GEOGRAPHIC_DATA]"
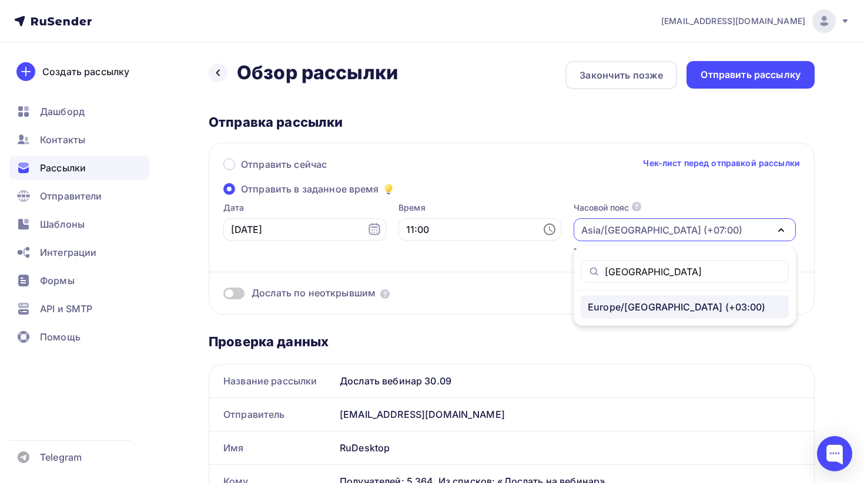
click at [587, 301] on div "Europe/[GEOGRAPHIC_DATA] (+03:00)" at bounding box center [676, 307] width 178 height 14
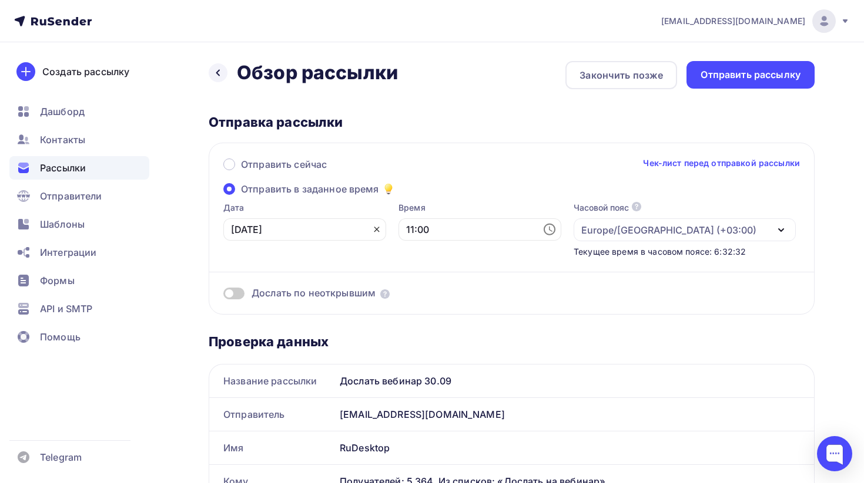
click at [372, 234] on icon at bounding box center [376, 229] width 9 height 9
click at [287, 229] on input "text" at bounding box center [304, 230] width 163 height 22
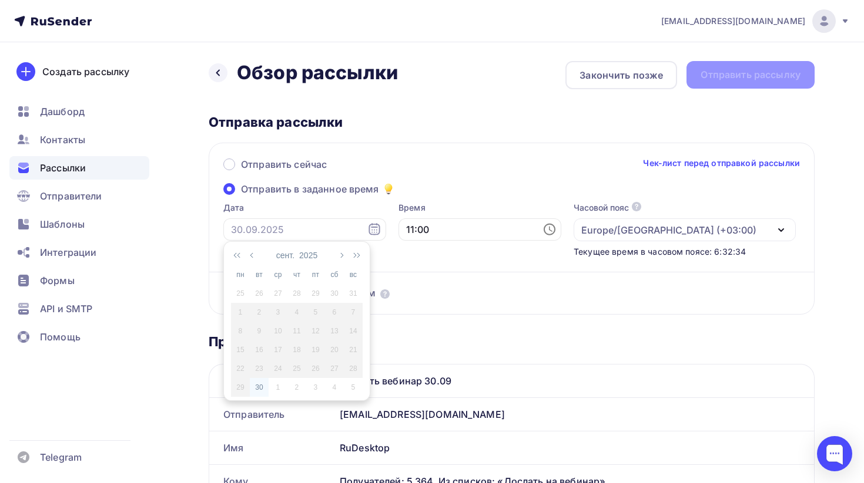
click at [258, 381] on td "30" at bounding box center [259, 387] width 19 height 19
type input "[DATE]"
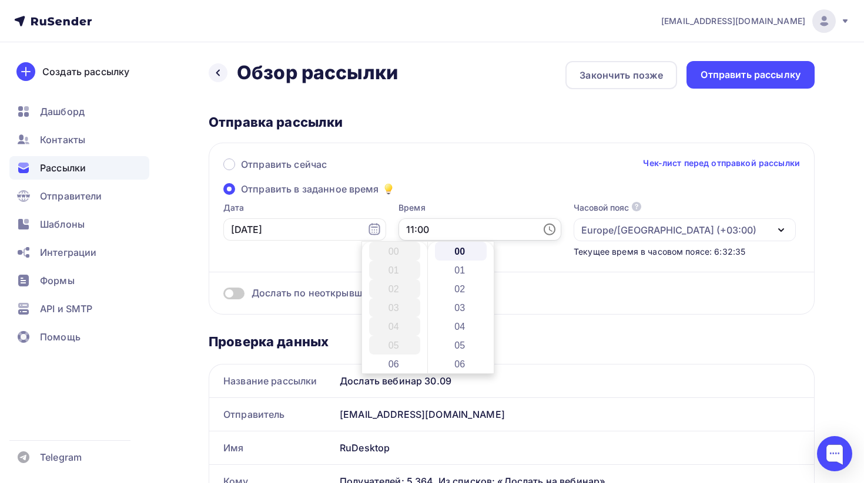
click at [438, 228] on input "11:00" at bounding box center [479, 230] width 163 height 22
click at [400, 272] on li "08" at bounding box center [395, 270] width 52 height 19
click at [467, 339] on li "30" at bounding box center [461, 333] width 52 height 19
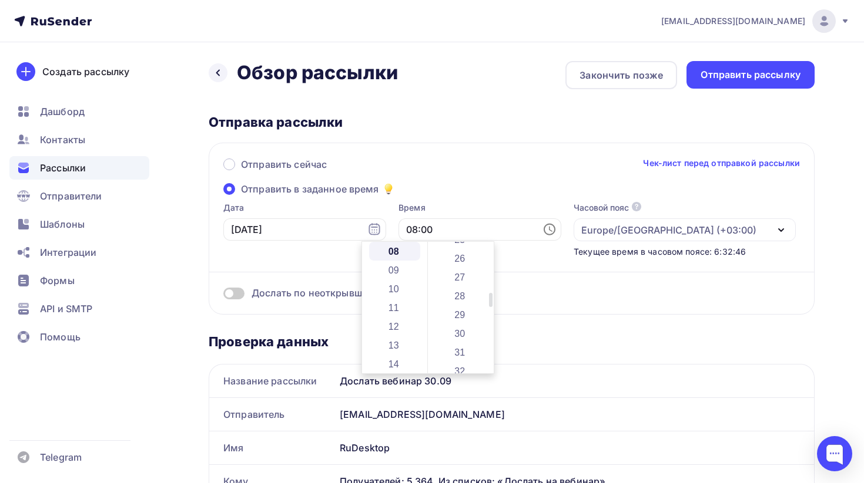
type input "08:30"
click at [451, 180] on div "Отправить сейчас Чек-лист перед отправкой рассылки" at bounding box center [511, 169] width 576 height 25
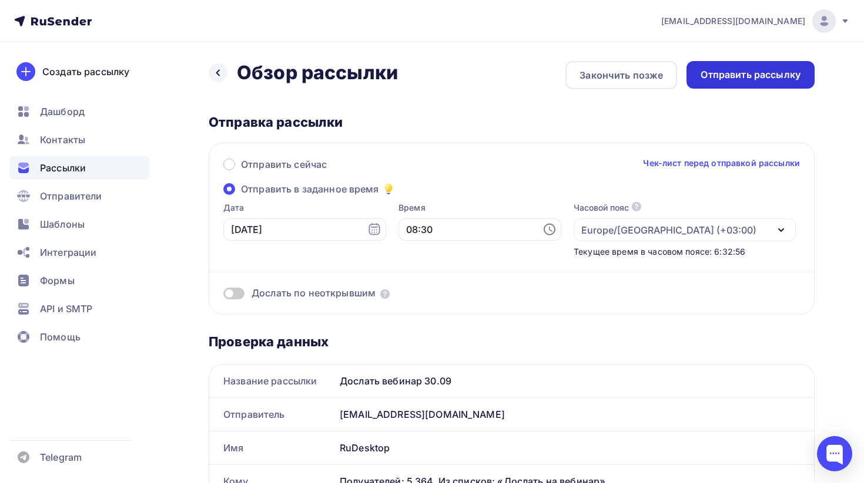
click at [715, 75] on div "Отправить рассылку" at bounding box center [750, 75] width 100 height 14
